Goal: Task Accomplishment & Management: Manage account settings

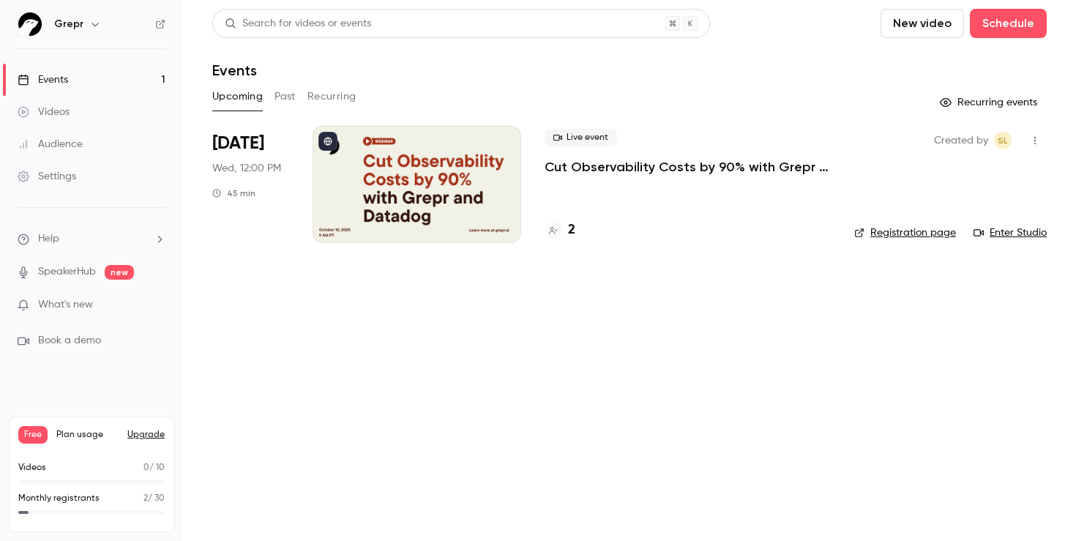
click at [468, 160] on div at bounding box center [417, 184] width 209 height 117
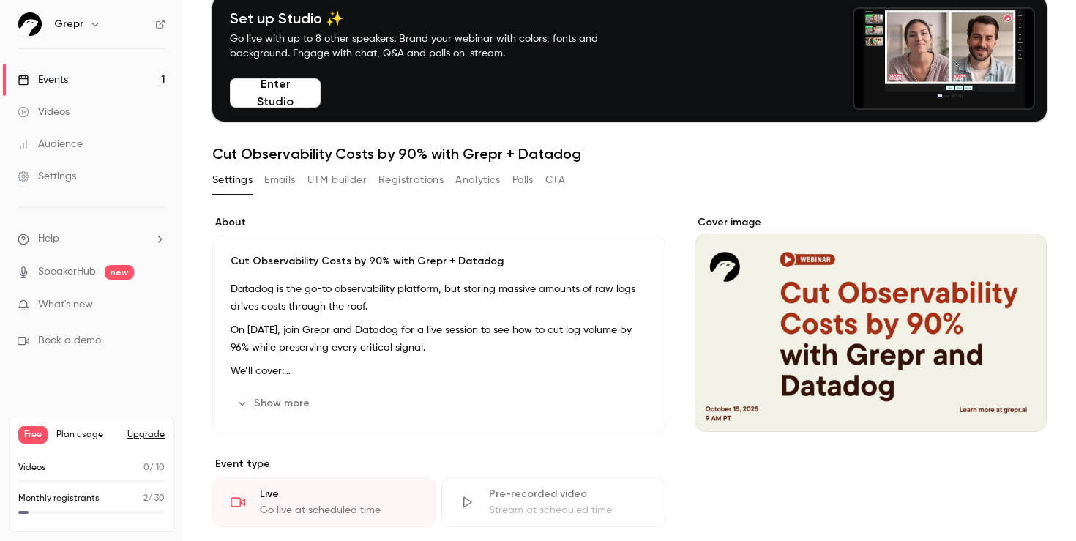
scroll to position [89, 0]
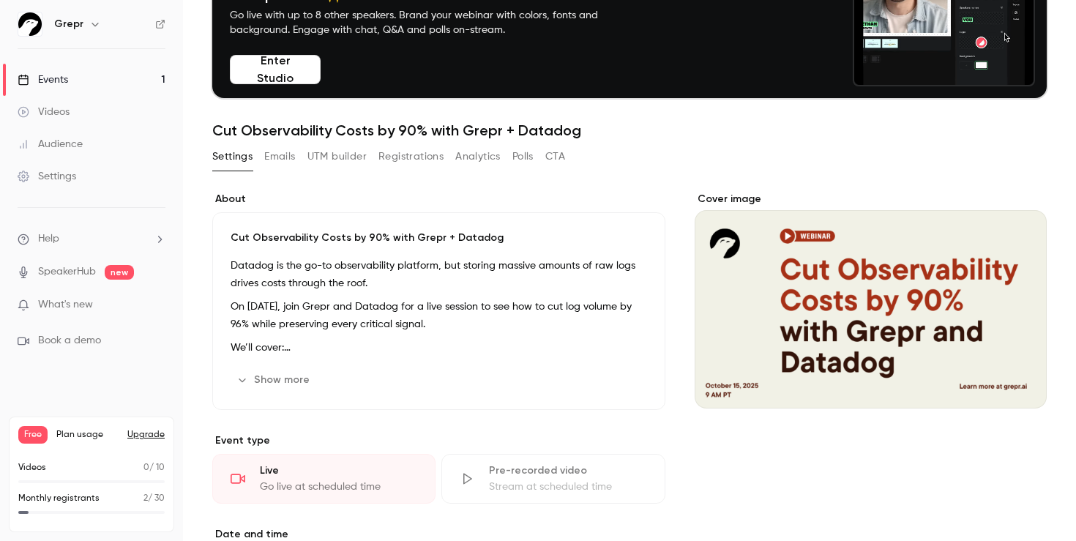
click at [812, 365] on div "Cover image" at bounding box center [871, 300] width 352 height 217
click at [0, 0] on input "Cover image" at bounding box center [0, 0] width 0 height 0
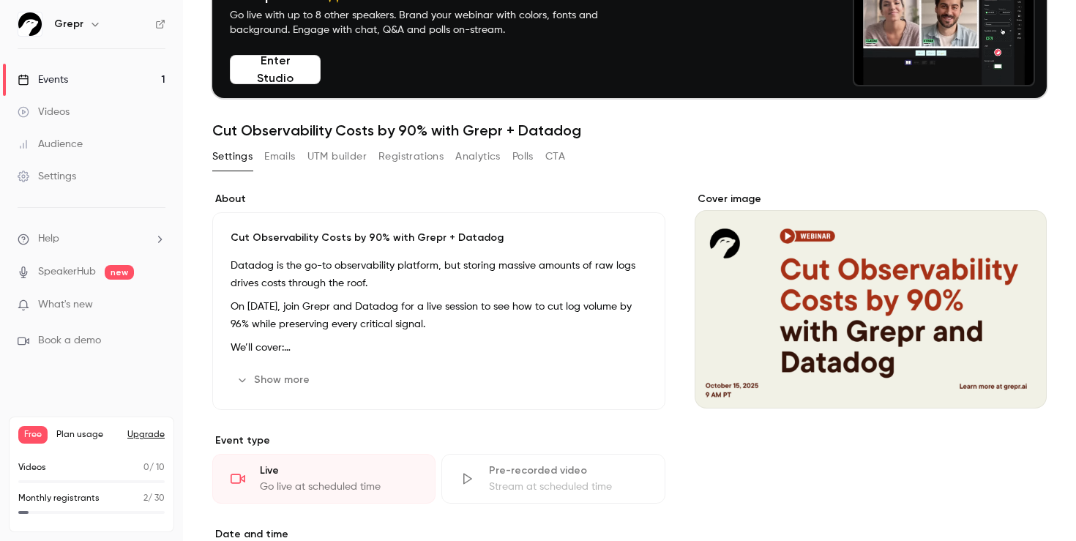
click at [291, 381] on button "Show more" at bounding box center [275, 379] width 88 height 23
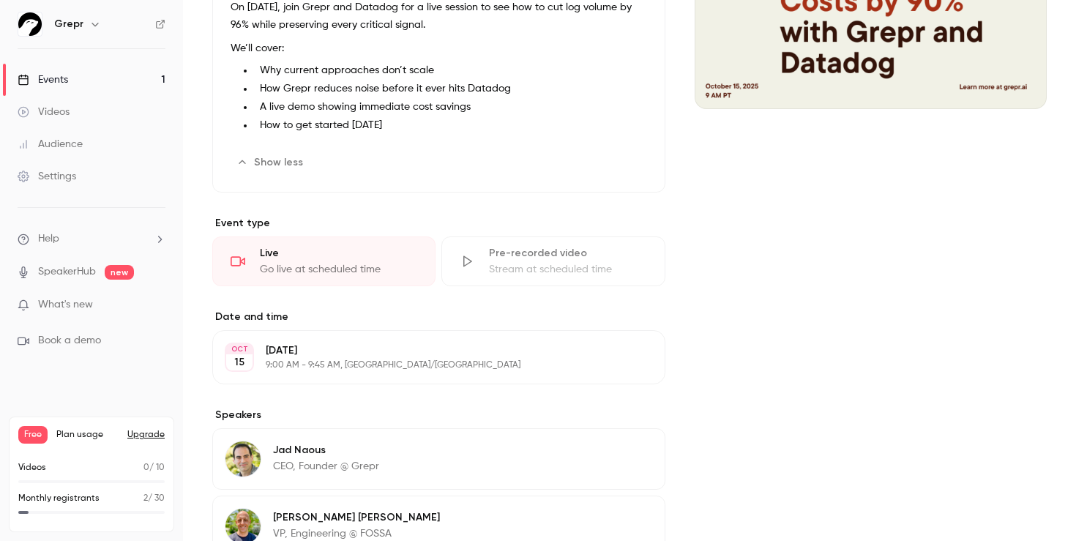
scroll to position [391, 0]
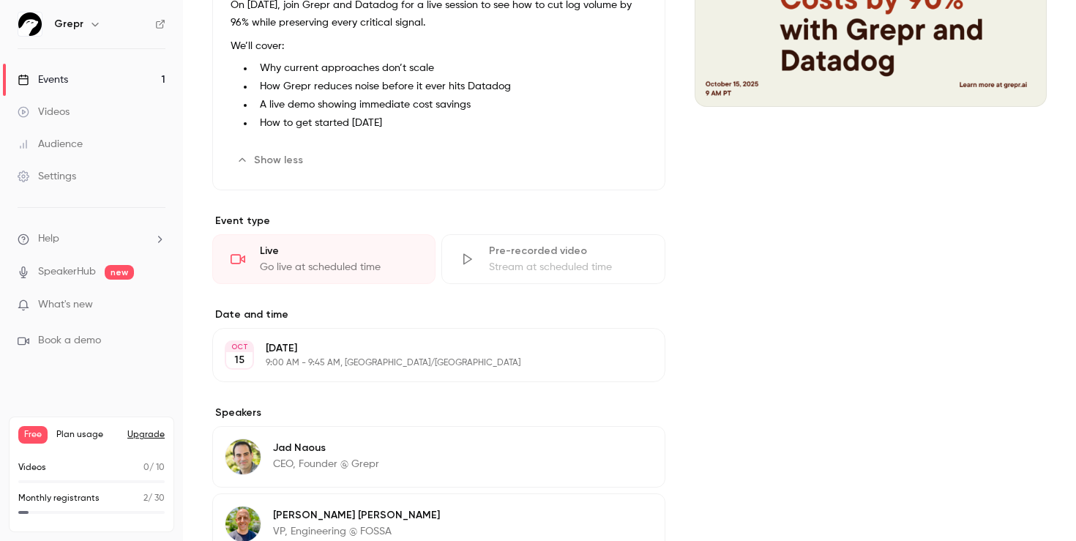
click at [438, 346] on p "[DATE]" at bounding box center [427, 348] width 322 height 15
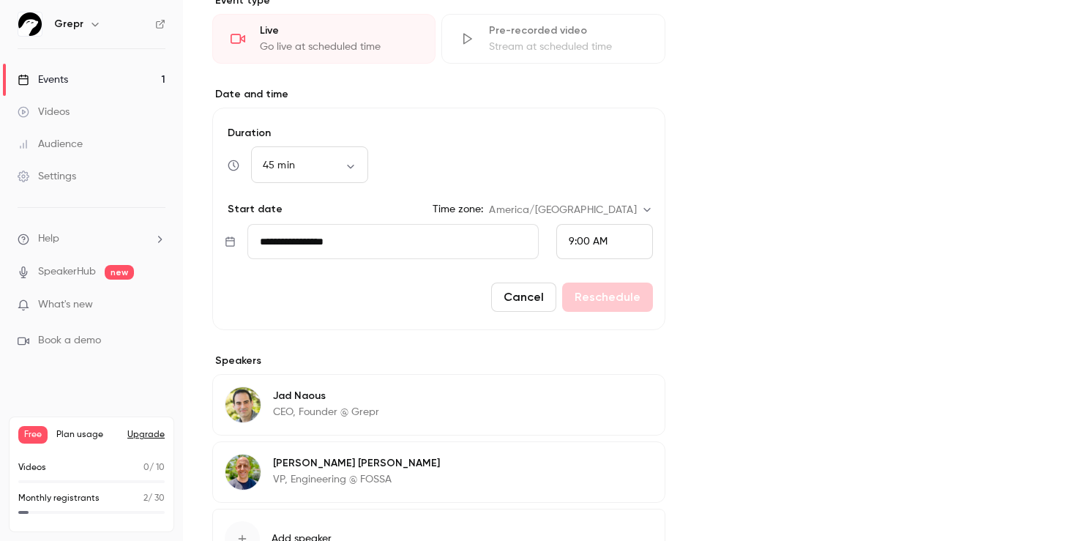
scroll to position [612, 0]
click at [543, 290] on button "Cancel" at bounding box center [523, 296] width 65 height 29
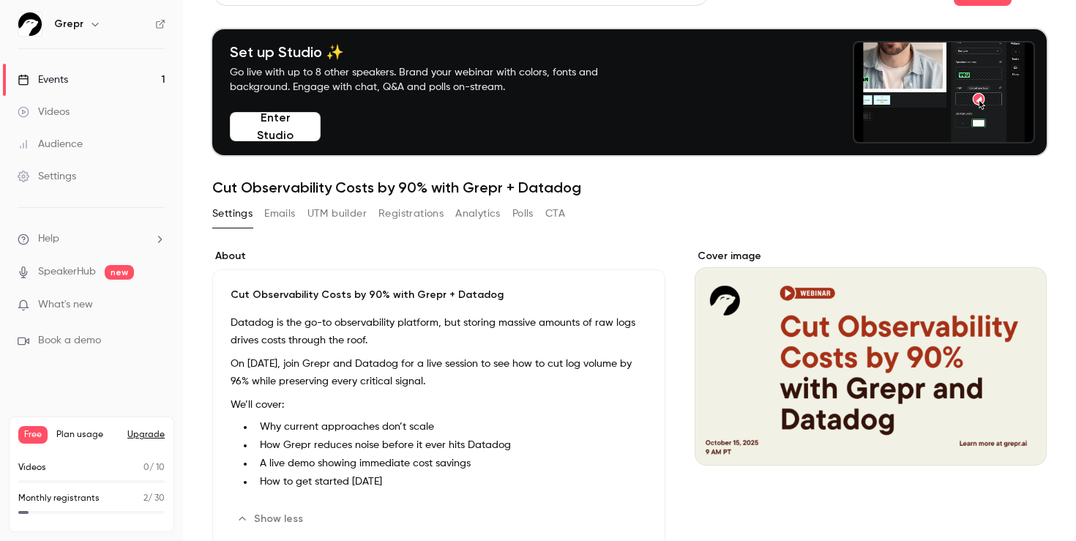
scroll to position [0, 0]
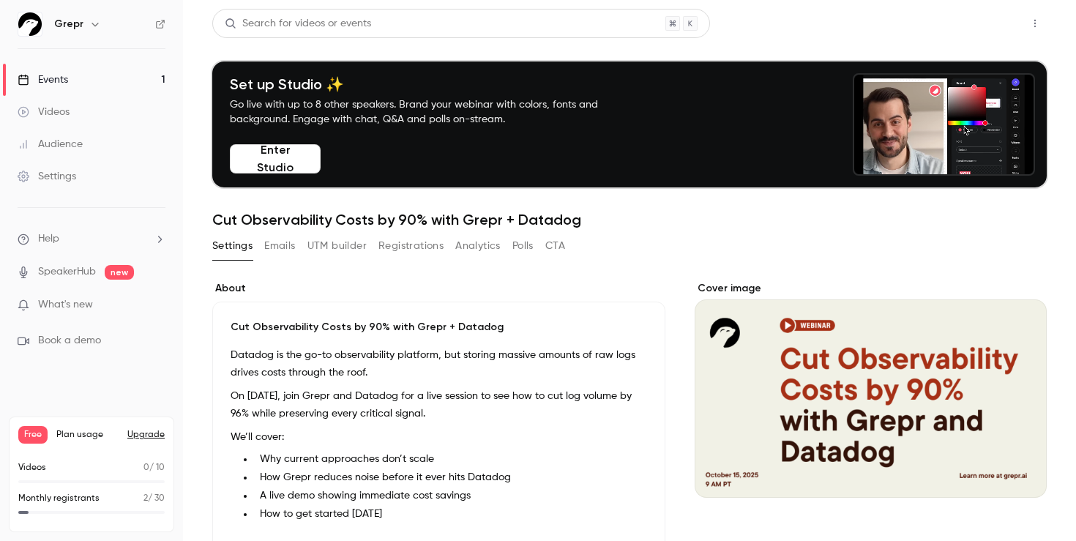
click at [987, 21] on button "Share" at bounding box center [983, 23] width 58 height 29
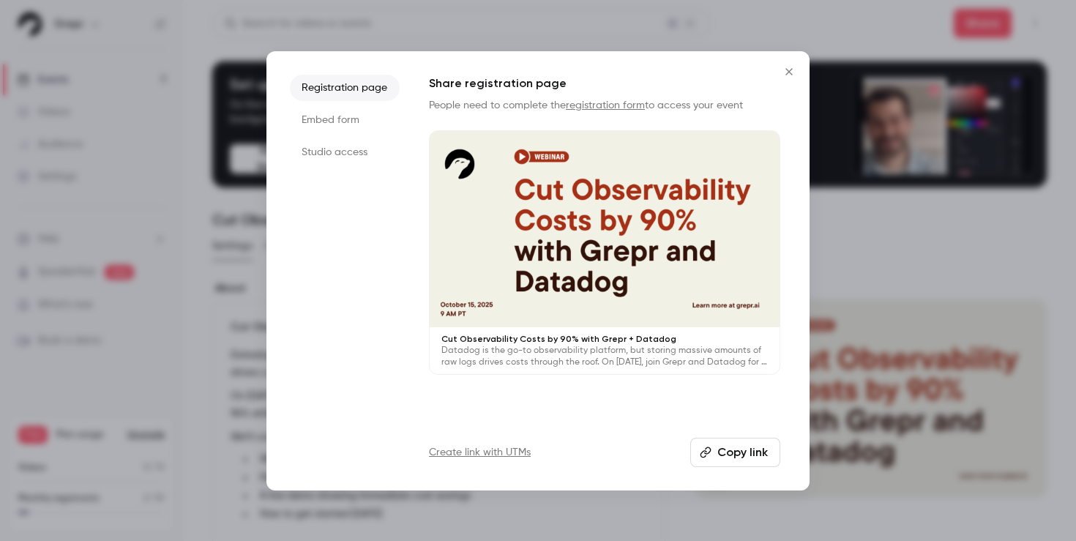
click at [725, 453] on button "Copy link" at bounding box center [735, 452] width 90 height 29
click at [788, 73] on icon "Close" at bounding box center [789, 72] width 18 height 12
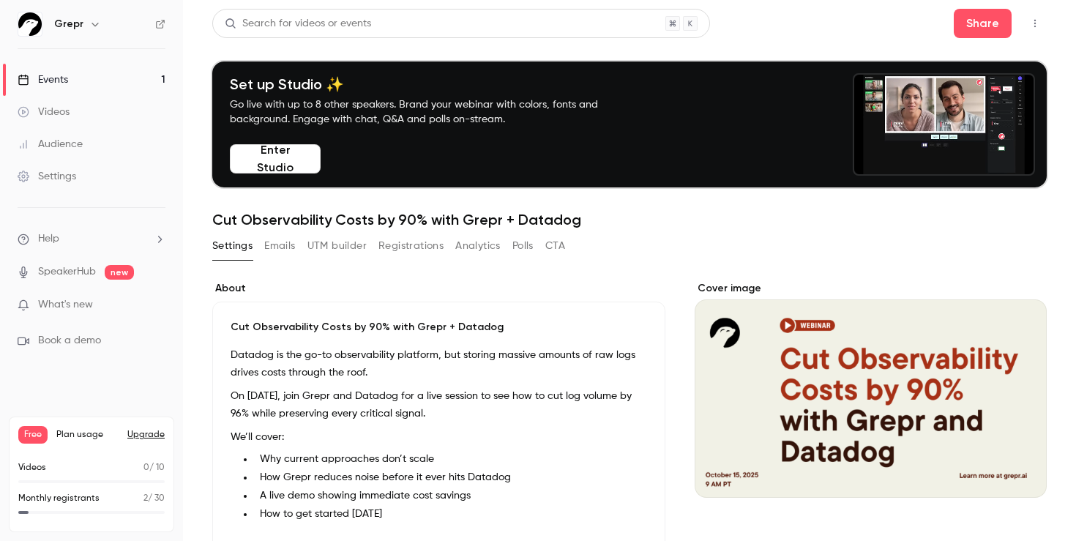
click at [86, 77] on link "Events 1" at bounding box center [91, 80] width 183 height 32
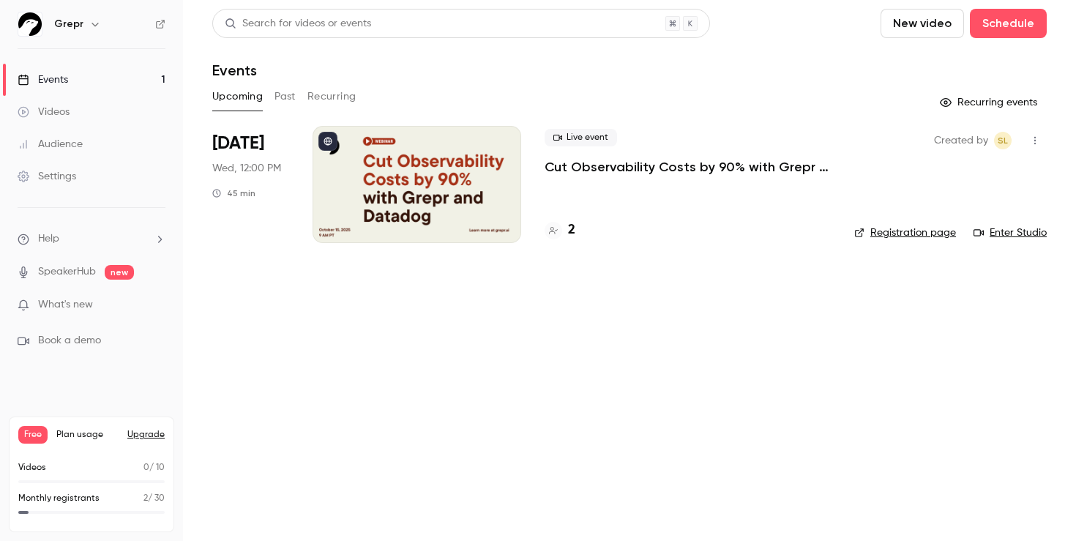
click at [647, 174] on p "Cut Observability Costs by 90% with Grepr + Datadog" at bounding box center [688, 167] width 286 height 18
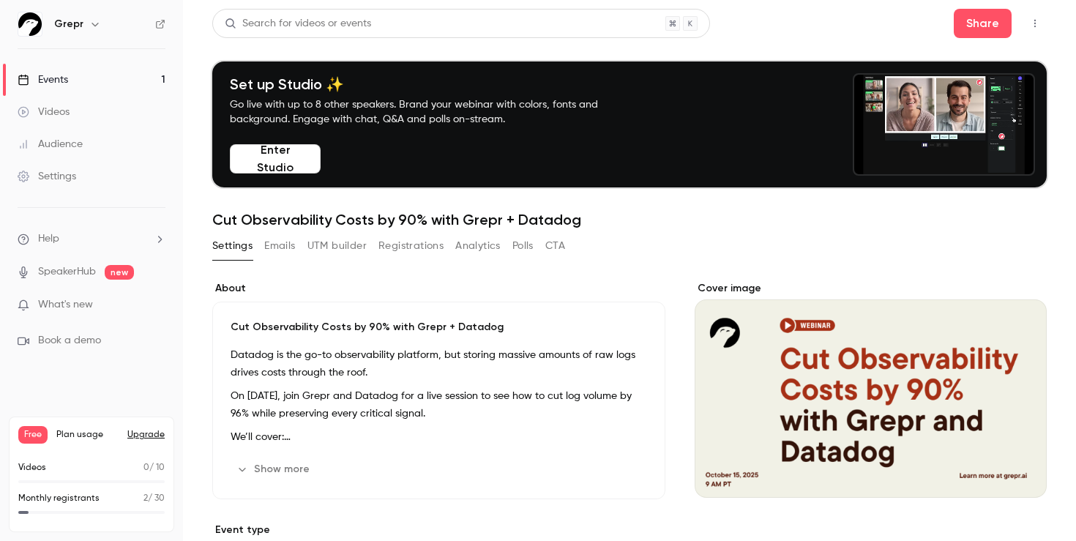
click at [46, 74] on div "Events" at bounding box center [43, 79] width 51 height 15
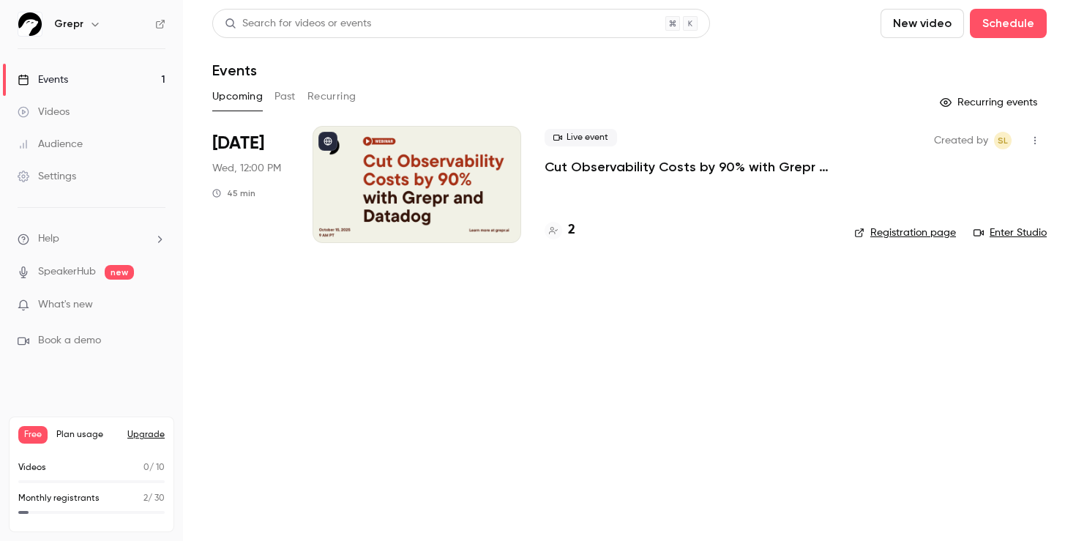
click at [885, 231] on link "Registration page" at bounding box center [905, 232] width 102 height 15
click at [67, 499] on p "Monthly registrants" at bounding box center [58, 498] width 81 height 13
click at [60, 505] on div "Monthly registrants 2 / 30" at bounding box center [91, 503] width 146 height 22
click at [1017, 232] on link "Enter Studio" at bounding box center [1009, 232] width 73 height 15
click at [1036, 134] on button "button" at bounding box center [1034, 140] width 23 height 23
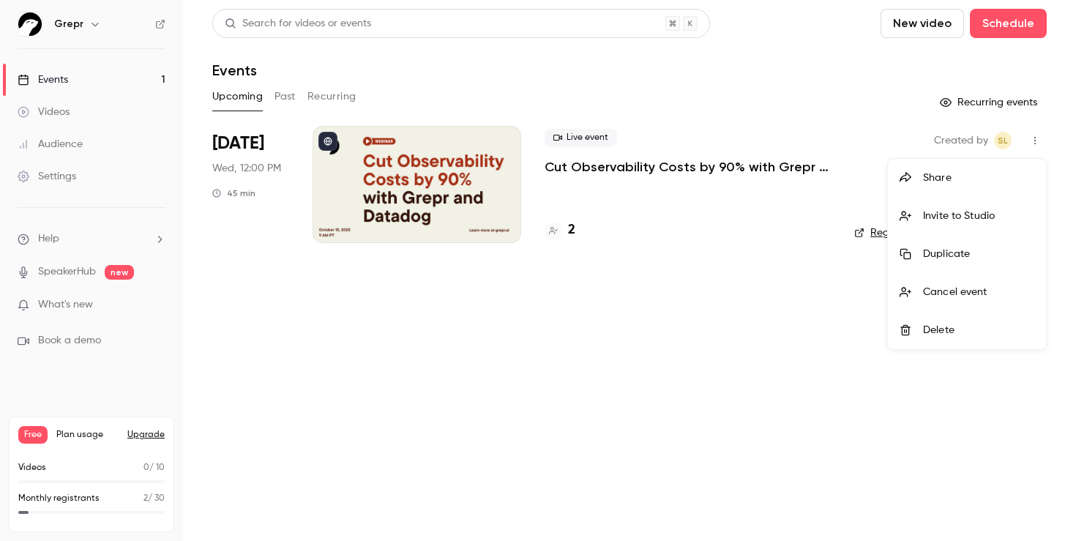
click at [653, 335] on div at bounding box center [538, 270] width 1076 height 541
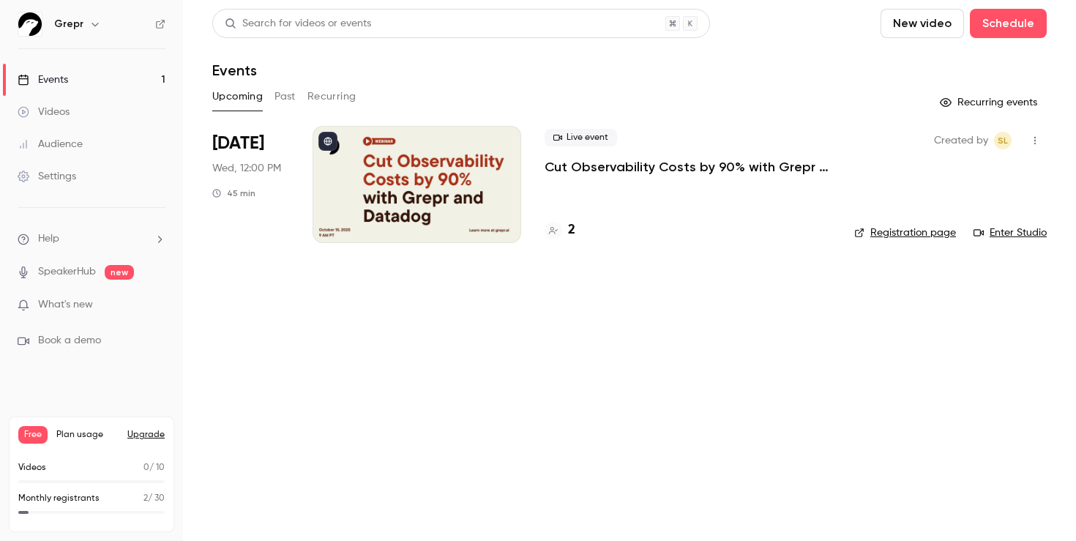
click at [256, 177] on div "[DATE] Wed, 12:00 PM 45 min" at bounding box center [250, 184] width 77 height 117
click at [564, 229] on div "2" at bounding box center [560, 230] width 31 height 20
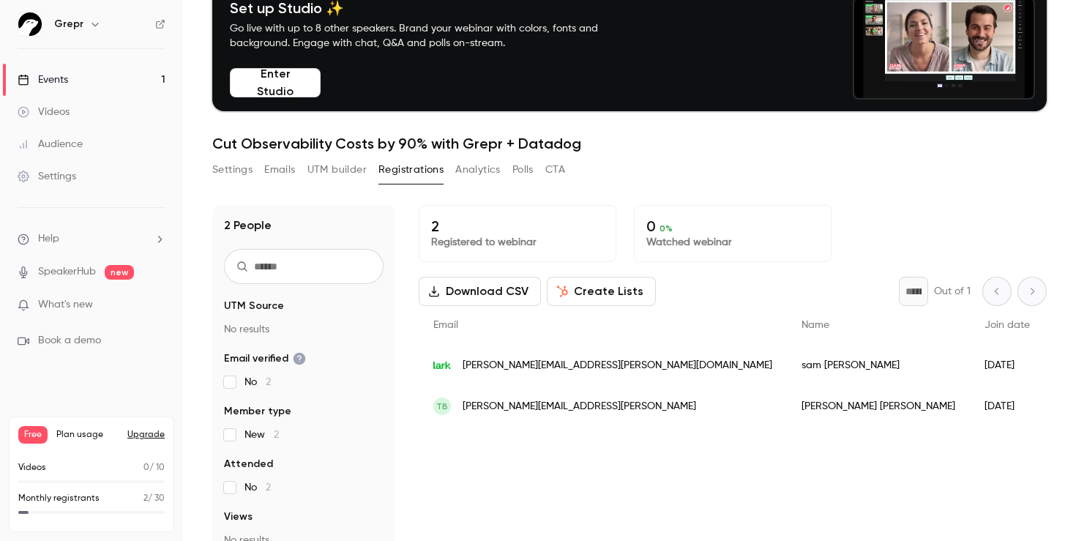
scroll to position [83, 0]
